Goal: Task Accomplishment & Management: Use online tool/utility

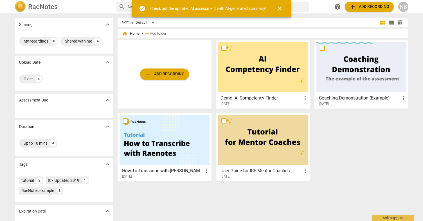
click at [178, 75] on span "add Add recording" at bounding box center [165, 74] width 40 height 7
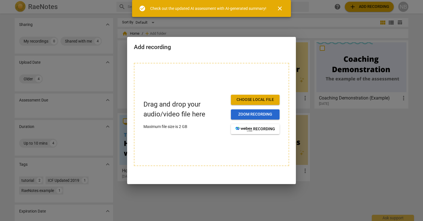
click at [240, 115] on span "Zoom recording" at bounding box center [255, 114] width 40 height 6
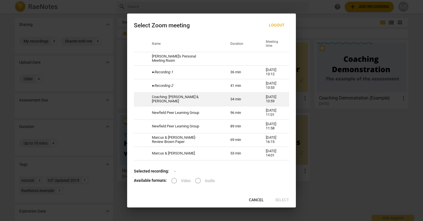
click at [224, 99] on td "34 min" at bounding box center [241, 99] width 35 height 14
radio input "true"
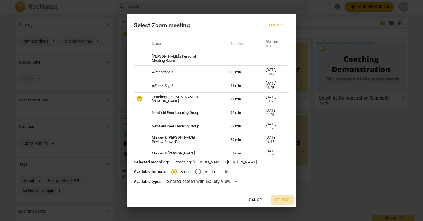
click at [277, 199] on span "Select" at bounding box center [282, 200] width 14 height 6
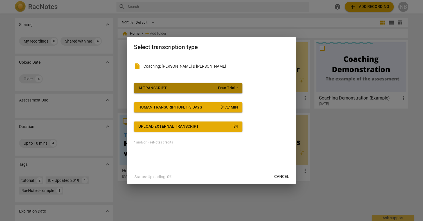
click at [222, 89] on span "Free Trial *" at bounding box center [228, 88] width 20 height 6
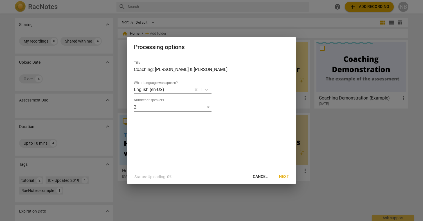
click at [286, 176] on span "Next" at bounding box center [284, 177] width 10 height 6
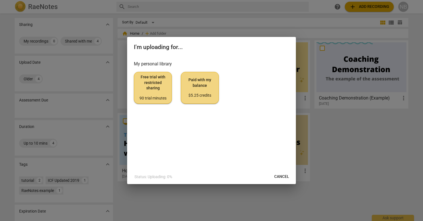
click at [159, 96] on div "90 trial minutes" at bounding box center [153, 98] width 28 height 6
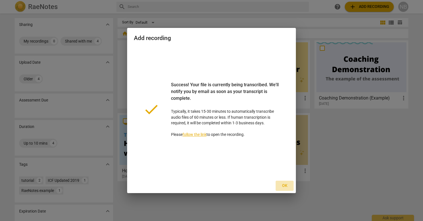
click at [282, 188] on span "Ok" at bounding box center [284, 186] width 9 height 6
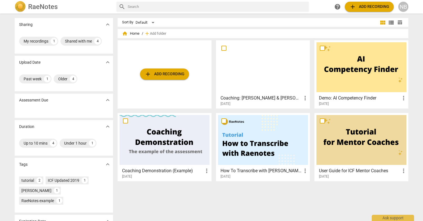
click at [169, 77] on span "add Add recording" at bounding box center [165, 74] width 40 height 7
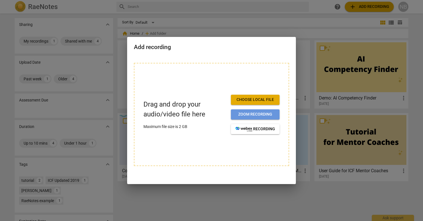
click at [251, 116] on span "Zoom recording" at bounding box center [255, 114] width 40 height 6
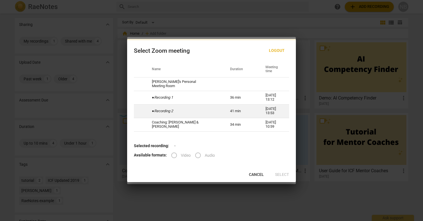
click at [243, 111] on td "41 min" at bounding box center [240, 111] width 35 height 14
radio input "true"
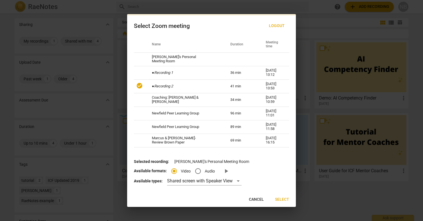
click at [282, 197] on span "Select" at bounding box center [282, 199] width 14 height 6
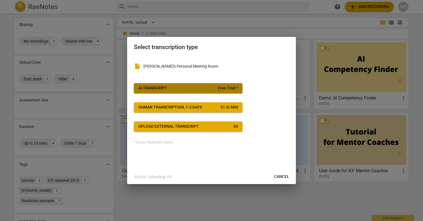
click at [214, 89] on span "AI Transcript Free Trial *" at bounding box center [188, 88] width 100 height 6
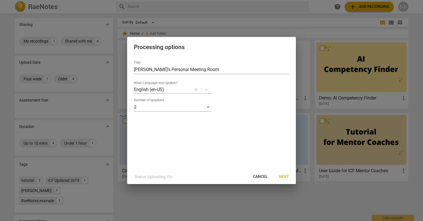
click at [283, 176] on span "Next" at bounding box center [284, 177] width 10 height 6
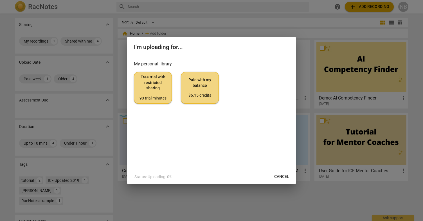
click at [149, 82] on span "Free trial with restricted sharing 90 trial minutes" at bounding box center [153, 87] width 28 height 26
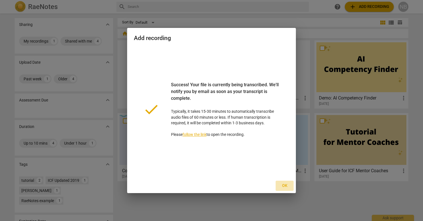
click at [286, 185] on span "Ok" at bounding box center [284, 186] width 9 height 6
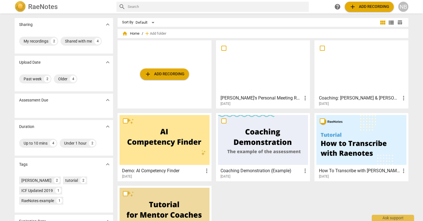
click at [305, 98] on span "more_vert" at bounding box center [305, 98] width 7 height 7
click at [164, 73] on div at bounding box center [211, 110] width 423 height 221
click at [165, 74] on span "add Add recording" at bounding box center [165, 74] width 40 height 7
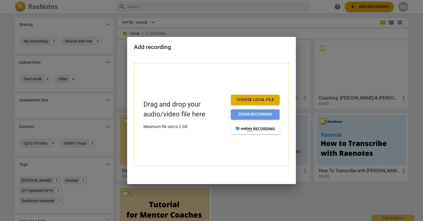
click at [246, 111] on button "Zoom recording" at bounding box center [255, 114] width 49 height 10
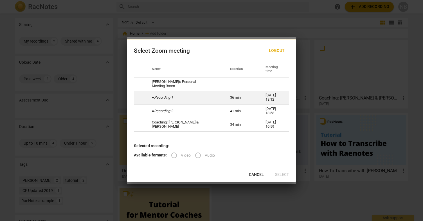
click at [223, 99] on td "36 min" at bounding box center [240, 98] width 35 height 14
radio input "true"
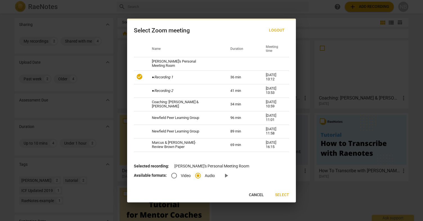
click at [174, 168] on p "Selected recording: Nadia's Personal Meeting Room" at bounding box center [211, 166] width 155 height 6
click at [175, 174] on input "Video" at bounding box center [174, 176] width 14 height 14
radio input "true"
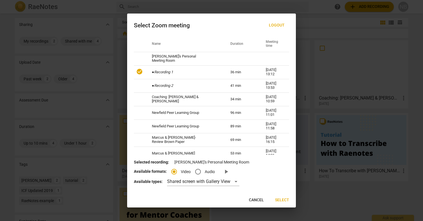
click at [280, 198] on span "Select" at bounding box center [282, 200] width 14 height 6
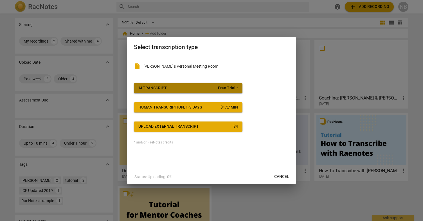
click at [222, 87] on span "Free Trial *" at bounding box center [228, 88] width 20 height 6
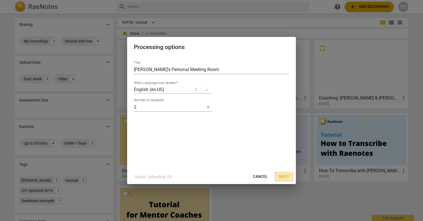
click at [282, 176] on span "Next" at bounding box center [284, 177] width 10 height 6
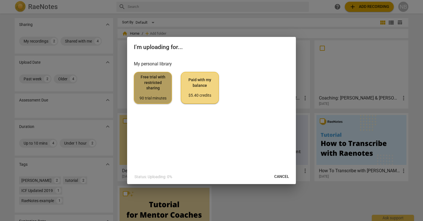
click at [154, 84] on span "Free trial with restricted sharing 90 trial minutes" at bounding box center [153, 87] width 28 height 26
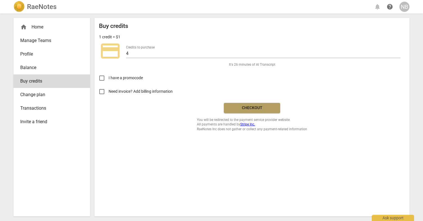
click at [237, 107] on span "Checkout" at bounding box center [251, 108] width 47 height 6
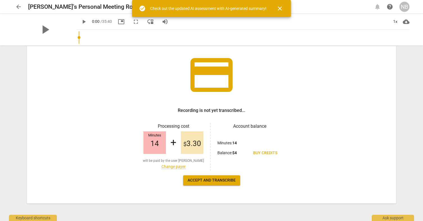
scroll to position [33, 0]
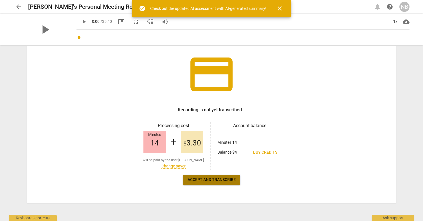
click at [222, 179] on span "Accept and transcribe" at bounding box center [212, 180] width 48 height 6
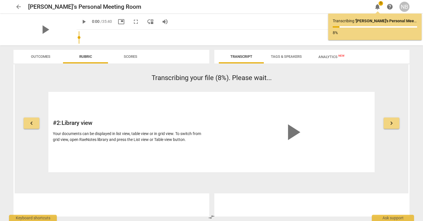
click at [388, 122] on span "keyboard_arrow_right" at bounding box center [391, 123] width 7 height 7
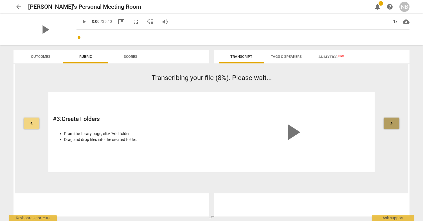
click at [388, 123] on span "keyboard_arrow_right" at bounding box center [391, 123] width 7 height 7
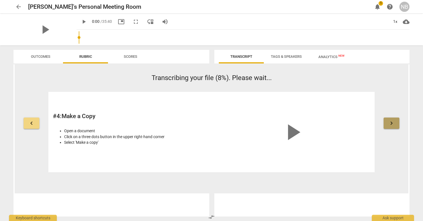
click at [389, 123] on span "keyboard_arrow_right" at bounding box center [391, 123] width 7 height 7
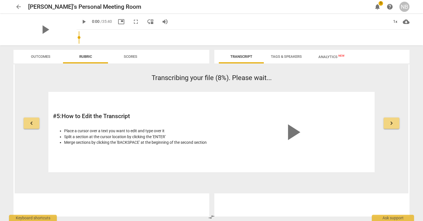
click at [389, 123] on span "keyboard_arrow_right" at bounding box center [391, 123] width 7 height 7
click at [389, 124] on span "keyboard_arrow_right" at bounding box center [391, 123] width 7 height 7
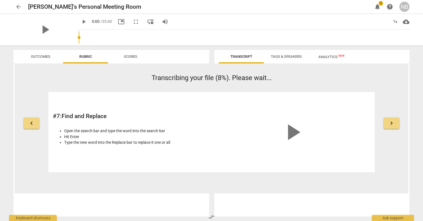
click at [389, 124] on span "keyboard_arrow_right" at bounding box center [391, 123] width 7 height 7
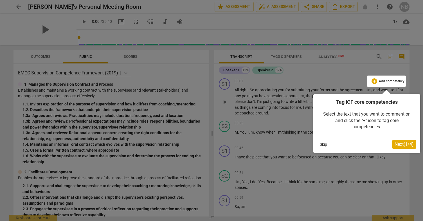
click at [398, 143] on span "Next ( 1 / 4 )" at bounding box center [404, 143] width 19 height 5
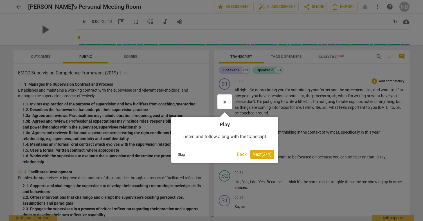
click at [265, 155] on span "Next ( 2 / 4 )" at bounding box center [262, 153] width 19 height 5
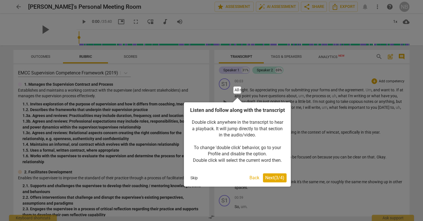
click at [272, 182] on button "Next ( 3 / 4 )" at bounding box center [275, 177] width 24 height 9
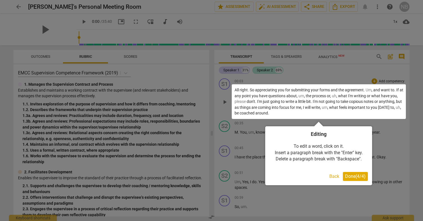
click at [345, 177] on span "Done ( 4 / 4 )" at bounding box center [355, 175] width 21 height 5
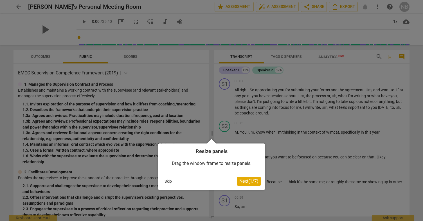
click at [246, 183] on span "Next ( 1 / 7 )" at bounding box center [248, 180] width 19 height 5
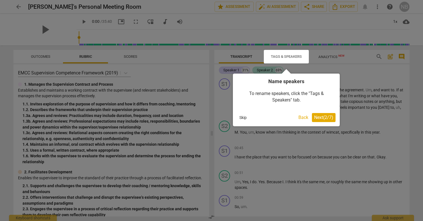
click at [323, 120] on button "Next ( 2 / 7 )" at bounding box center [324, 117] width 24 height 9
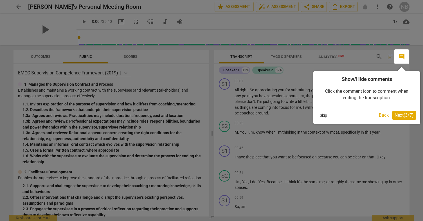
click at [397, 118] on span "Next ( 3 / 7 )" at bounding box center [404, 114] width 19 height 5
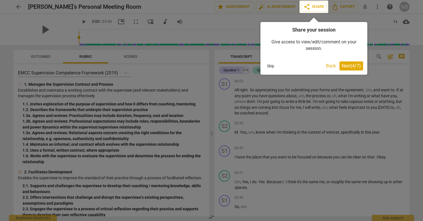
click at [345, 65] on span "Next ( 4 / 7 )" at bounding box center [351, 65] width 19 height 5
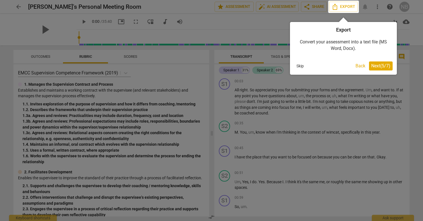
click at [380, 68] on span "Next ( 5 / 7 )" at bounding box center [380, 65] width 19 height 5
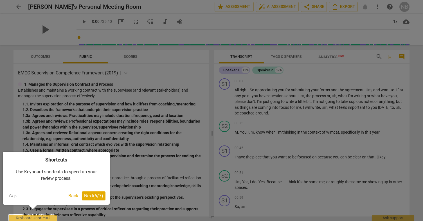
click at [91, 197] on span "Next ( 6 / 7 )" at bounding box center [93, 195] width 19 height 5
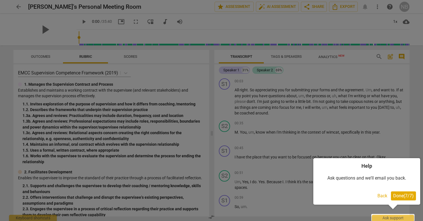
click at [400, 199] on button "Done ( 7 / 7 )" at bounding box center [403, 195] width 25 height 9
